Goal: Task Accomplishment & Management: Use online tool/utility

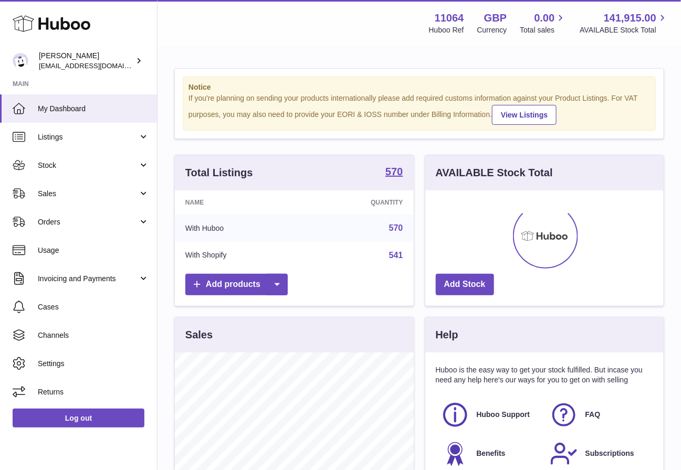
scroll to position [163, 239]
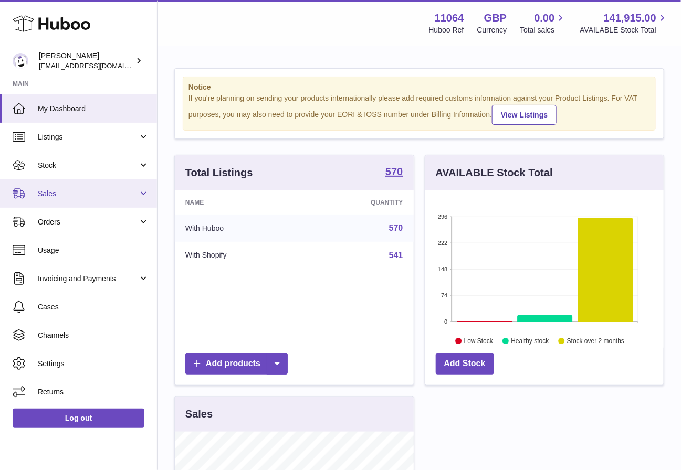
click at [74, 179] on link "Sales" at bounding box center [78, 193] width 157 height 28
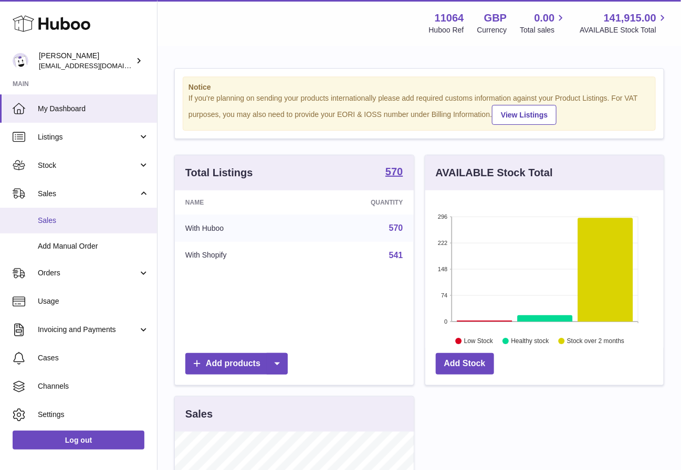
click at [78, 222] on span "Sales" at bounding box center [93, 221] width 111 height 10
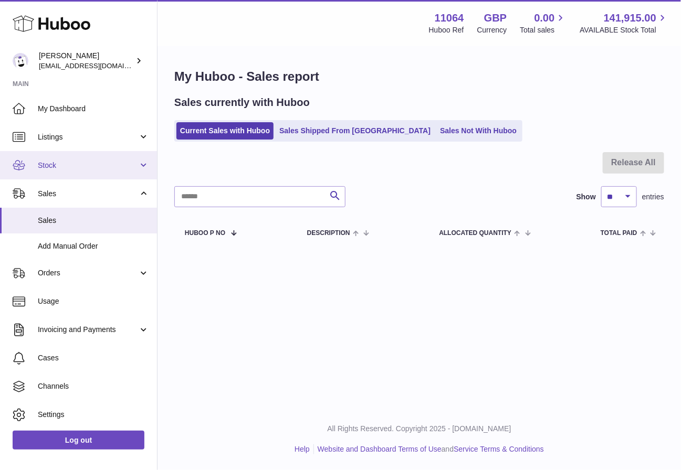
click at [84, 162] on span "Stock" at bounding box center [88, 166] width 100 height 10
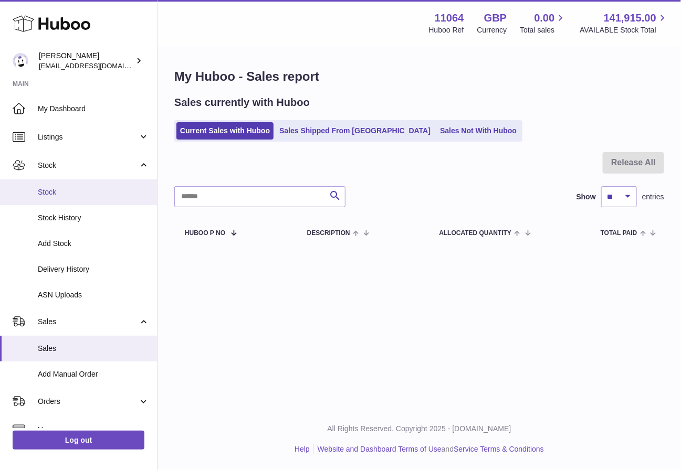
click at [103, 199] on link "Stock" at bounding box center [78, 192] width 157 height 26
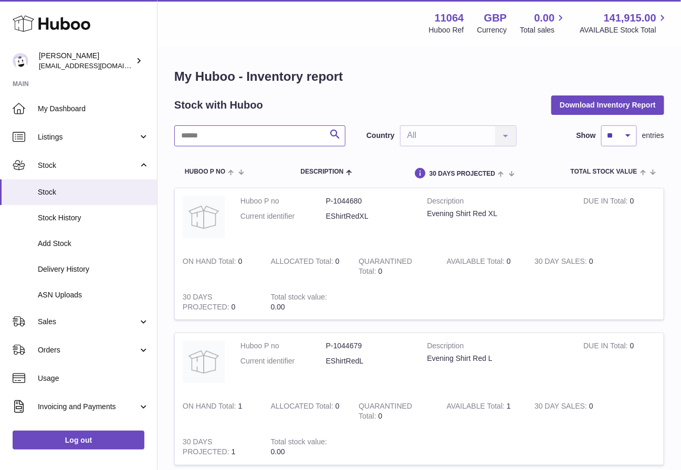
click at [280, 139] on input "text" at bounding box center [259, 135] width 171 height 21
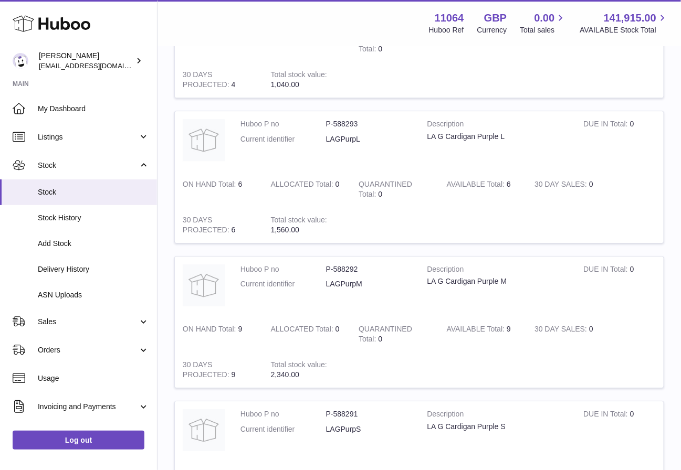
scroll to position [1275, 0]
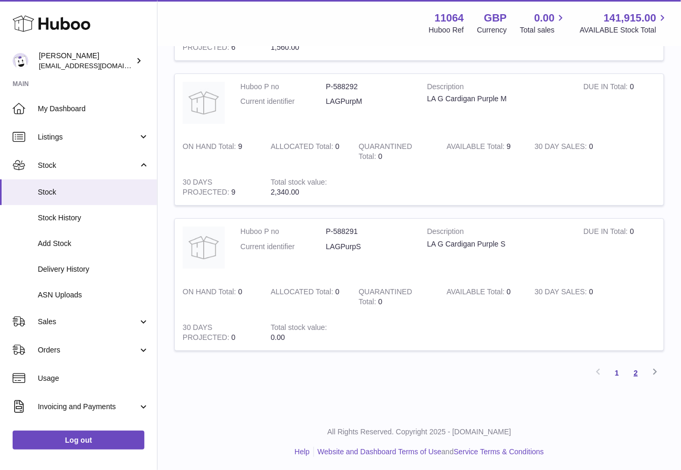
type input "****"
click at [635, 378] on link "2" at bounding box center [635, 373] width 19 height 19
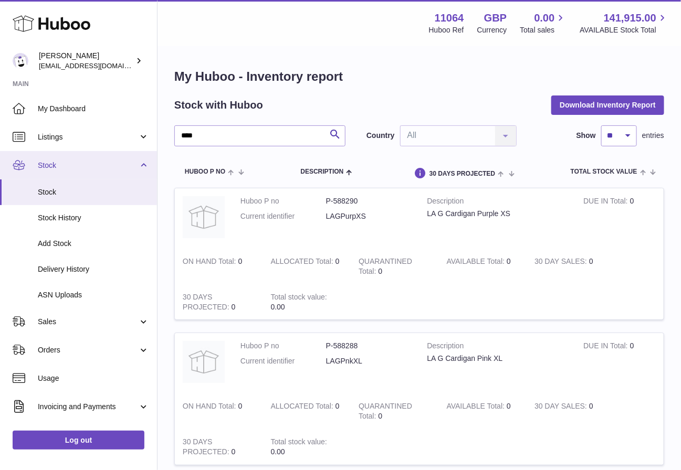
click at [120, 160] on link "Stock" at bounding box center [78, 165] width 157 height 28
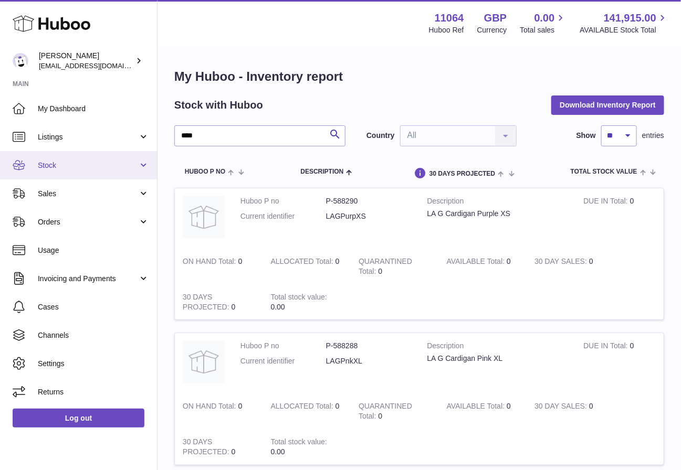
click at [120, 161] on span "Stock" at bounding box center [88, 166] width 100 height 10
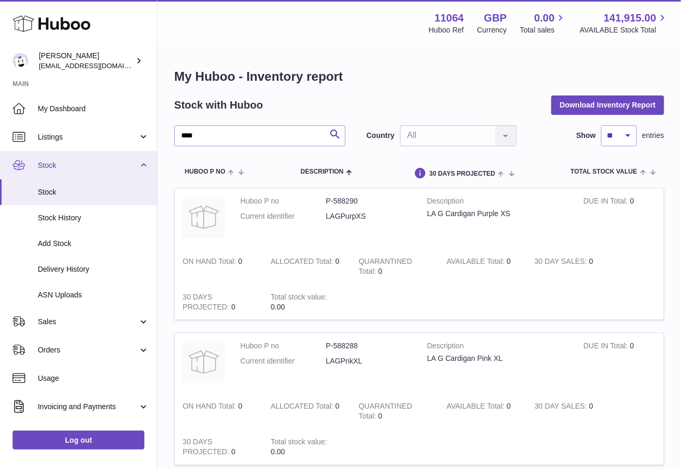
click at [102, 156] on link "Stock" at bounding box center [78, 165] width 157 height 28
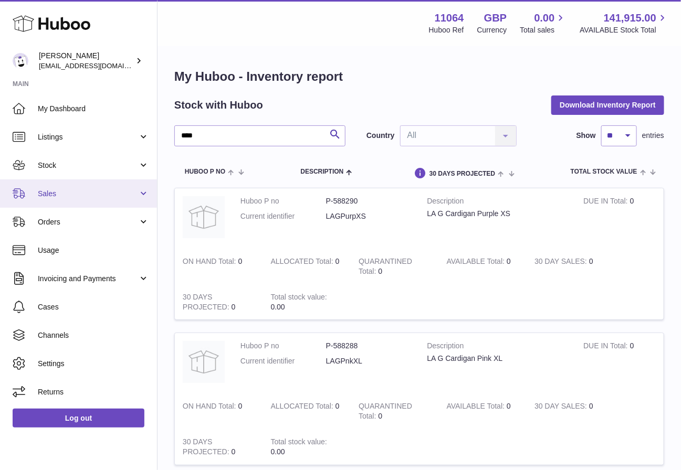
click at [96, 189] on span "Sales" at bounding box center [88, 194] width 100 height 10
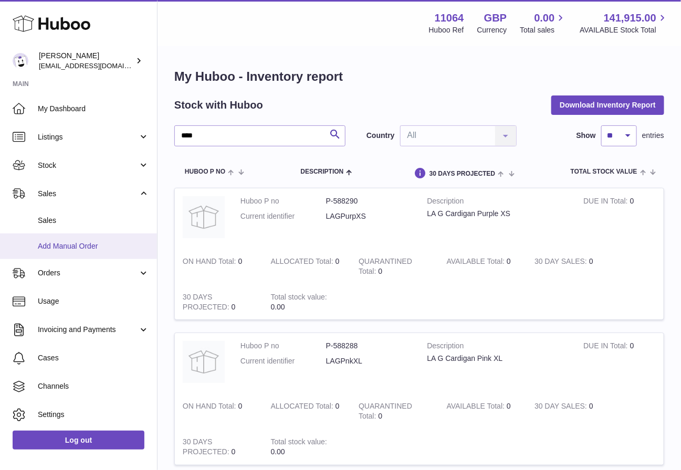
click at [102, 249] on span "Add Manual Order" at bounding box center [93, 246] width 111 height 10
